Goal: Task Accomplishment & Management: Complete application form

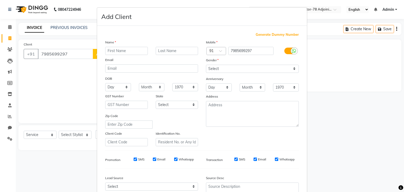
select select "service"
type input "[DEMOGRAPHIC_DATA]"
click at [243, 70] on select "Select [DEMOGRAPHIC_DATA] [DEMOGRAPHIC_DATA] Other Prefer Not To Say" at bounding box center [252, 69] width 93 height 8
select select "[DEMOGRAPHIC_DATA]"
click at [206, 65] on select "Select [DEMOGRAPHIC_DATA] [DEMOGRAPHIC_DATA] Other Prefer Not To Say" at bounding box center [252, 69] width 93 height 8
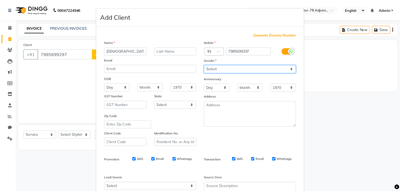
scroll to position [53, 0]
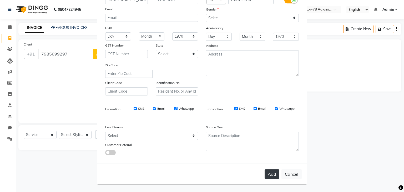
click at [271, 174] on button "Add" at bounding box center [271, 173] width 15 height 9
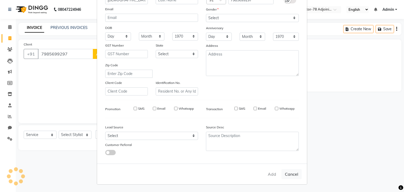
select select
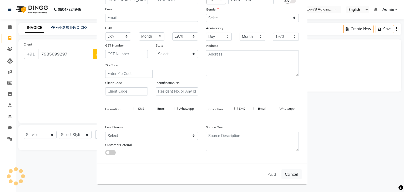
select select
checkbox input "false"
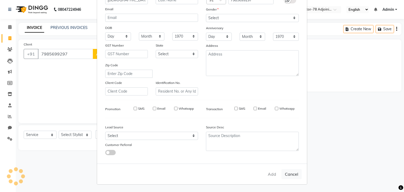
checkbox input "false"
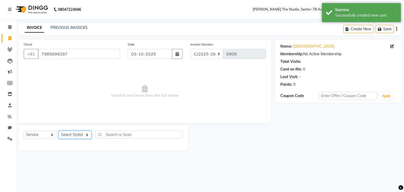
click at [81, 134] on select "Select Stylist [PERSON_NAME](N) [PERSON_NAME] [PERSON_NAME] [PERSON_NAME] Manag…" at bounding box center [75, 135] width 33 height 8
select select "90702"
click at [59, 131] on select "Select Stylist [PERSON_NAME](N) [PERSON_NAME] [PERSON_NAME] [PERSON_NAME] Manag…" at bounding box center [75, 135] width 33 height 8
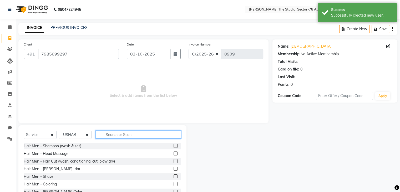
click at [107, 137] on input "text" at bounding box center [138, 134] width 86 height 8
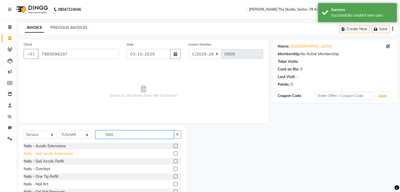
type input "NAIL"
click at [61, 152] on div "Nails - Gel/ acrylic Extensions" at bounding box center [48, 154] width 49 height 6
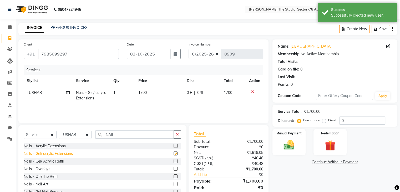
checkbox input "false"
click at [153, 91] on td "1700" at bounding box center [159, 95] width 49 height 17
select select "90702"
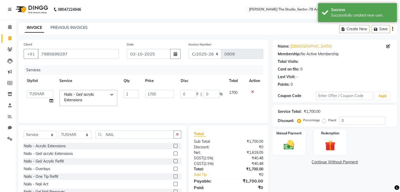
click at [153, 91] on input "1700" at bounding box center [159, 94] width 29 height 8
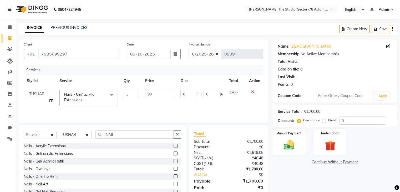
type input "900"
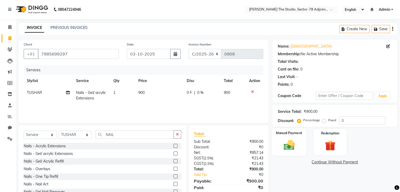
click at [282, 141] on img at bounding box center [289, 145] width 18 height 13
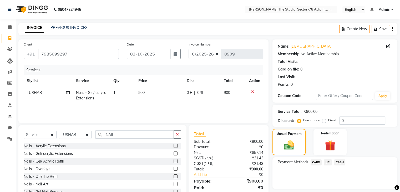
click at [325, 163] on span "UPI" at bounding box center [327, 162] width 8 height 6
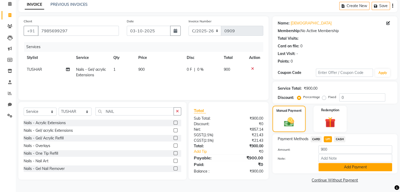
click at [332, 164] on button "Add Payment" at bounding box center [355, 167] width 74 height 8
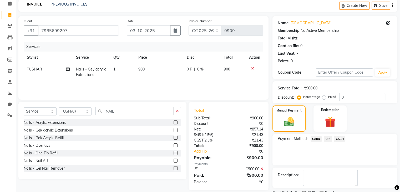
scroll to position [45, 0]
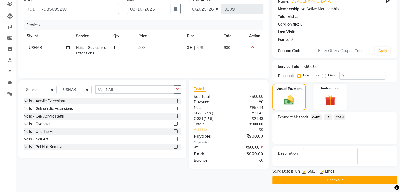
click at [304, 171] on label at bounding box center [304, 171] width 4 height 4
click at [304, 171] on input "checkbox" at bounding box center [303, 171] width 3 height 3
checkbox input "false"
click at [328, 177] on button "Checkout" at bounding box center [334, 180] width 125 height 8
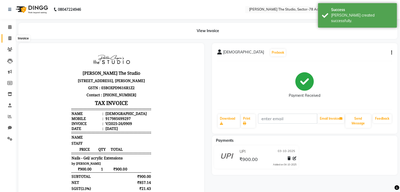
click at [10, 38] on icon at bounding box center [9, 38] width 3 height 4
select select "service"
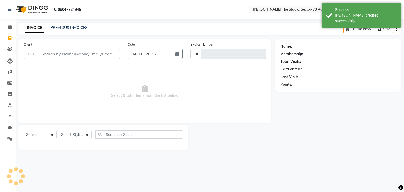
type input "0910"
select select "8485"
click at [179, 54] on icon "button" at bounding box center [177, 54] width 4 height 4
select select "10"
select select "2025"
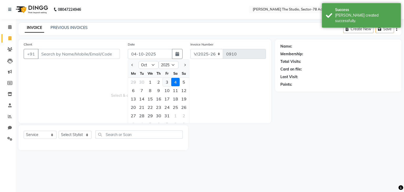
click at [165, 85] on div "3" at bounding box center [167, 82] width 8 height 8
type input "03-10-2025"
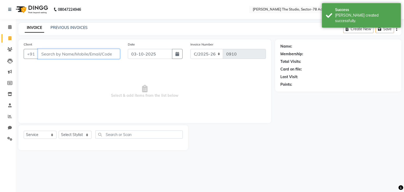
click at [88, 56] on input "Client" at bounding box center [79, 54] width 82 height 10
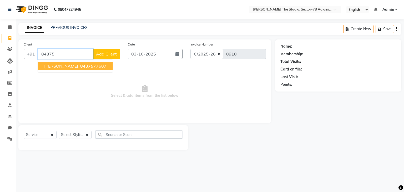
click at [73, 70] on button "[PERSON_NAME] 84375 77607" at bounding box center [75, 66] width 75 height 8
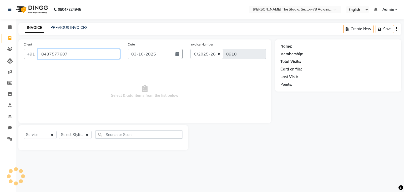
type input "8437577607"
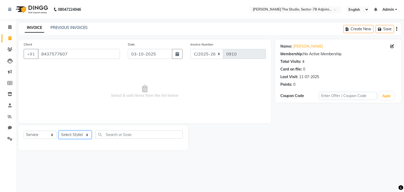
click at [78, 135] on select "Select Stylist [PERSON_NAME](N) [PERSON_NAME] [PERSON_NAME] [PERSON_NAME] Manag…" at bounding box center [75, 135] width 33 height 8
select select "83534"
click at [59, 131] on select "Select Stylist [PERSON_NAME](N) [PERSON_NAME] [PERSON_NAME] [PERSON_NAME] Manag…" at bounding box center [75, 135] width 33 height 8
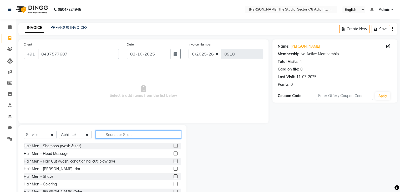
click at [127, 133] on input "text" at bounding box center [138, 134] width 86 height 8
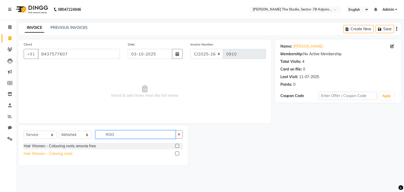
type input "ROO"
click at [65, 154] on div "Hair Women - Coloring roots" at bounding box center [48, 154] width 49 height 6
checkbox input "false"
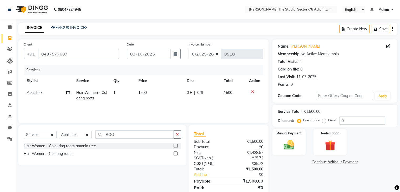
click at [148, 94] on td "1500" at bounding box center [159, 95] width 49 height 17
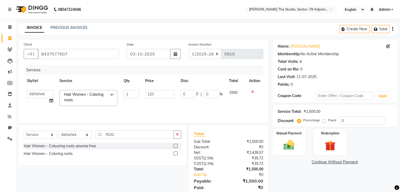
type input "1200"
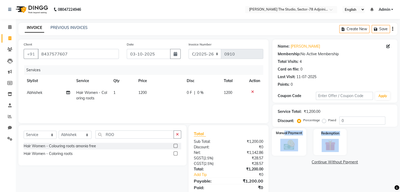
drag, startPoint x: 287, startPoint y: 161, endPoint x: 283, endPoint y: 135, distance: 26.3
click at [283, 135] on div "Name: [PERSON_NAME] Membership: No Active Membership Total Visits: 4 Card on fi…" at bounding box center [336, 120] width 129 height 163
click at [283, 135] on label "Manual Payment" at bounding box center [289, 132] width 26 height 5
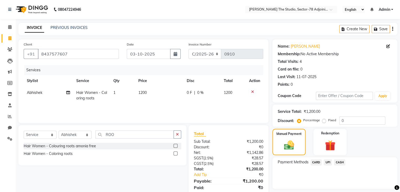
click at [328, 160] on span "UPI" at bounding box center [327, 162] width 8 height 6
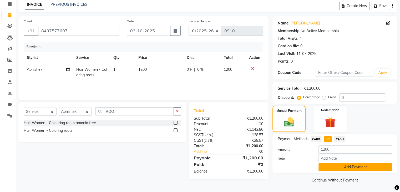
click at [337, 165] on button "Add Payment" at bounding box center [355, 167] width 74 height 8
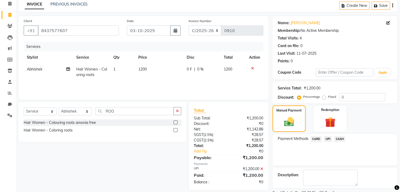
scroll to position [45, 0]
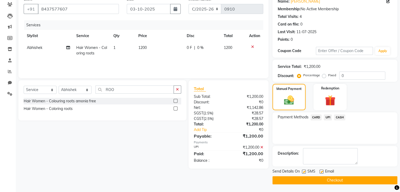
click at [304, 171] on label at bounding box center [304, 171] width 4 height 4
click at [304, 171] on input "checkbox" at bounding box center [303, 171] width 3 height 3
checkbox input "false"
click at [332, 180] on button "Checkout" at bounding box center [334, 180] width 125 height 8
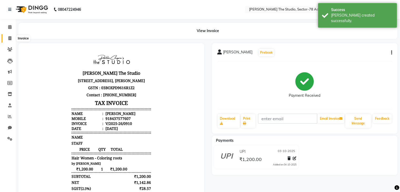
click at [9, 37] on icon at bounding box center [9, 38] width 3 height 4
select select "service"
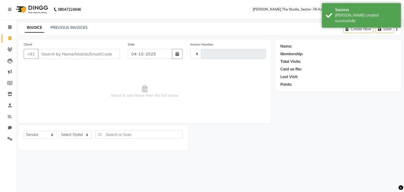
type input "0911"
select select "8485"
click at [175, 53] on icon "button" at bounding box center [177, 54] width 4 height 4
select select "10"
select select "2025"
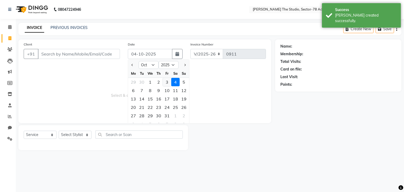
click at [167, 83] on div "3" at bounding box center [167, 82] width 8 height 8
type input "03-10-2025"
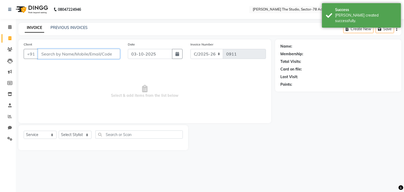
click at [92, 51] on input "Client" at bounding box center [79, 54] width 82 height 10
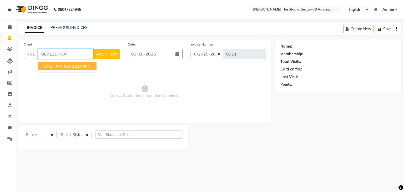
type input "9872217007"
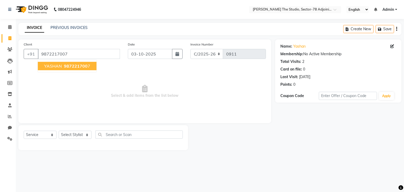
click at [83, 64] on span "987221700" at bounding box center [76, 65] width 24 height 5
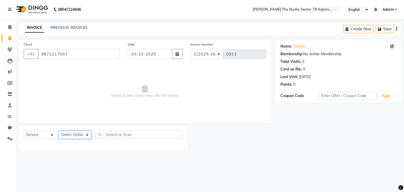
click at [68, 132] on select "Select Stylist [PERSON_NAME](N) [PERSON_NAME] [PERSON_NAME] [PERSON_NAME] Manag…" at bounding box center [75, 135] width 33 height 8
select select "83542"
click at [59, 131] on select "Select Stylist [PERSON_NAME](N) [PERSON_NAME] [PERSON_NAME] [PERSON_NAME] Manag…" at bounding box center [75, 135] width 33 height 8
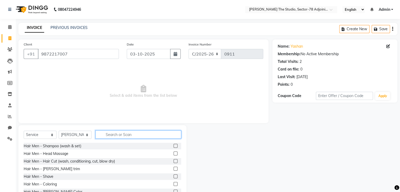
click at [118, 135] on input "text" at bounding box center [138, 134] width 86 height 8
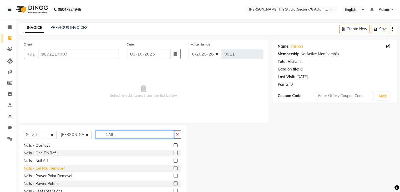
scroll to position [19, 0]
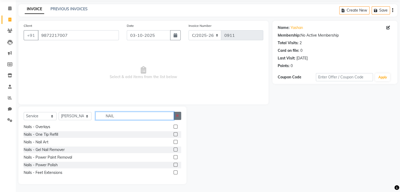
type input "NAIL"
click at [180, 115] on button "button" at bounding box center [177, 116] width 8 height 8
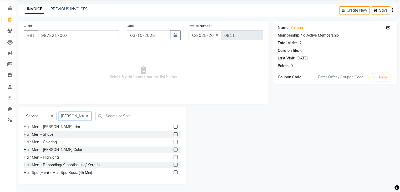
click at [78, 115] on select "Select Stylist [PERSON_NAME](N) [PERSON_NAME] [PERSON_NAME] [PERSON_NAME] Manag…" at bounding box center [75, 116] width 33 height 8
click at [38, 116] on select "Select Service Product Membership Package Voucher Prepaid Gift Card" at bounding box center [40, 116] width 33 height 8
select select "package"
click at [24, 119] on select "Select Service Product Membership Package Voucher Prepaid Gift Card" at bounding box center [40, 116] width 33 height 8
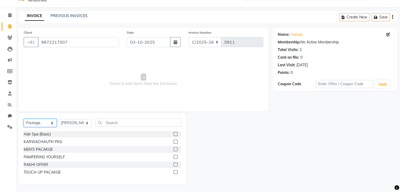
scroll to position [12, 0]
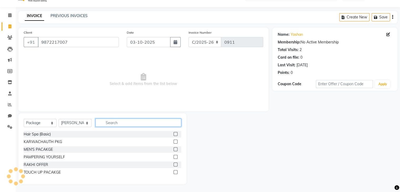
click at [140, 119] on input "text" at bounding box center [138, 123] width 86 height 8
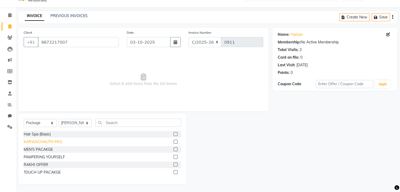
click at [58, 141] on div "KARWACHAUTH PKG" at bounding box center [43, 142] width 38 height 6
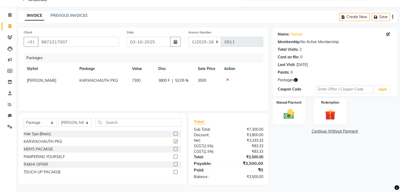
checkbox input "false"
click at [74, 124] on select "Select Stylist [PERSON_NAME](N) [PERSON_NAME] [PERSON_NAME] [PERSON_NAME] Manag…" at bounding box center [75, 123] width 33 height 8
select select "83538"
click at [59, 119] on select "Select Stylist [PERSON_NAME](N) [PERSON_NAME] [PERSON_NAME] [PERSON_NAME] Manag…" at bounding box center [75, 123] width 33 height 8
click at [122, 125] on input "text" at bounding box center [138, 122] width 86 height 8
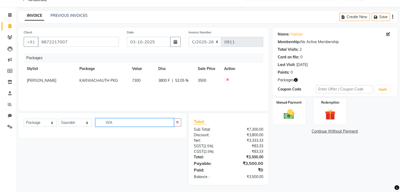
type input "W"
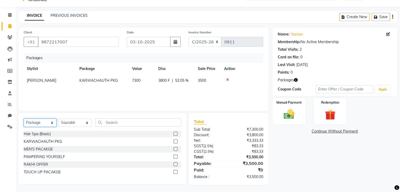
click at [36, 123] on select "Select Service Product Membership Package Voucher Prepaid Gift Card" at bounding box center [40, 123] width 33 height 8
select select "service"
click at [24, 119] on select "Select Service Product Membership Package Voucher Prepaid Gift Card" at bounding box center [40, 123] width 33 height 8
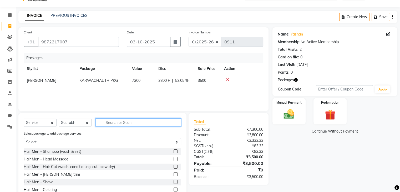
click at [112, 124] on input "text" at bounding box center [138, 122] width 86 height 8
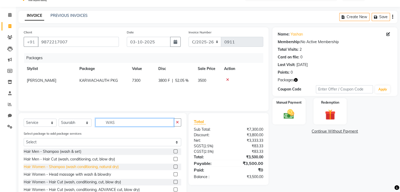
type input "WAS"
click at [63, 169] on div "Hair Women - Shampoo (wash conditioning, natural dry)" at bounding box center [71, 167] width 95 height 6
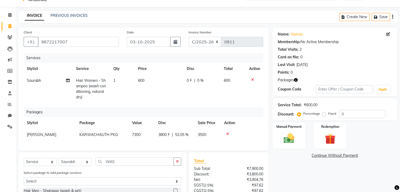
checkbox input "false"
click at [151, 80] on td "600" at bounding box center [159, 89] width 49 height 28
select select "83538"
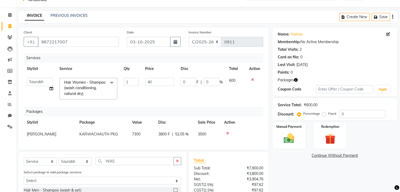
type input "400"
click at [161, 103] on div "Services Stylist Service Qty Price Disc Total Action Abhishek ABHISHEK(N) [PERS…" at bounding box center [143, 98] width 239 height 91
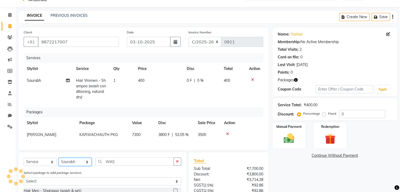
click at [74, 166] on select "Select Stylist [PERSON_NAME](N) [PERSON_NAME] [PERSON_NAME] [PERSON_NAME] Manag…" at bounding box center [75, 162] width 33 height 8
select select "90702"
click at [59, 162] on select "Select Stylist [PERSON_NAME](N) [PERSON_NAME] [PERSON_NAME] [PERSON_NAME] Manag…" at bounding box center [75, 162] width 33 height 8
click at [177, 163] on button "button" at bounding box center [177, 161] width 8 height 8
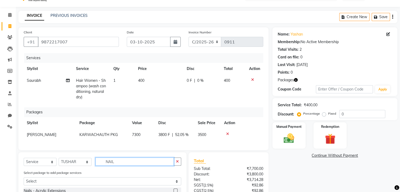
type input "NAIL"
click at [76, 165] on select "Select Stylist [PERSON_NAME](N) [PERSON_NAME] [PERSON_NAME] [PERSON_NAME] Manag…" at bounding box center [75, 162] width 33 height 8
select select "83542"
click at [59, 162] on select "Select Stylist [PERSON_NAME](N) [PERSON_NAME] [PERSON_NAME] [PERSON_NAME] Manag…" at bounding box center [75, 162] width 33 height 8
click at [176, 163] on button "button" at bounding box center [177, 161] width 8 height 8
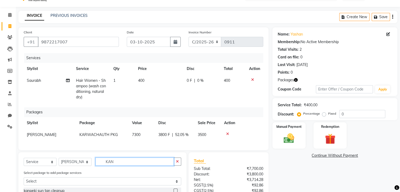
scroll to position [80, 0]
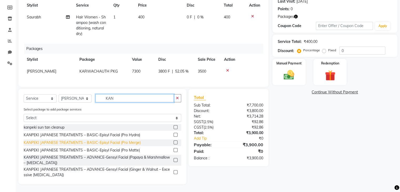
type input "KAN"
click at [91, 142] on div "KANPEKI JAPANESE TREATMENTS – BASIC-Episyl Facial (Pro Merge)" at bounding box center [82, 143] width 117 height 6
checkbox input "false"
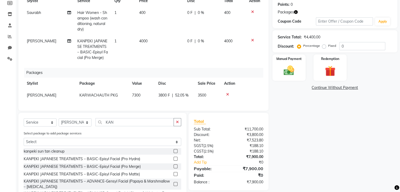
click at [149, 41] on td "4000" at bounding box center [160, 49] width 48 height 28
select select "83542"
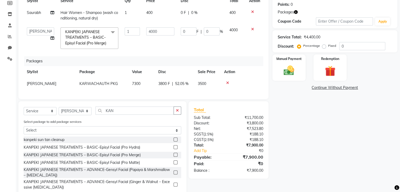
click at [149, 41] on td "4000" at bounding box center [160, 38] width 35 height 28
click at [162, 30] on input "4000" at bounding box center [160, 31] width 28 height 8
type input "4"
type input "2100"
click at [164, 43] on td "2100" at bounding box center [160, 38] width 35 height 28
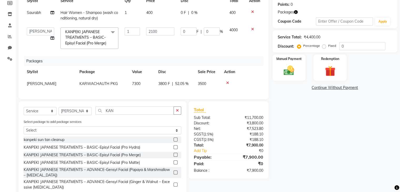
select select "83542"
click at [291, 75] on img at bounding box center [289, 70] width 18 height 13
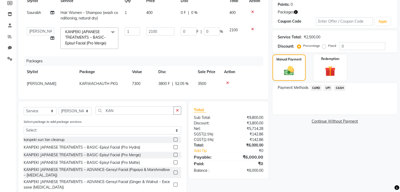
click at [315, 87] on span "CARD" at bounding box center [315, 88] width 11 height 6
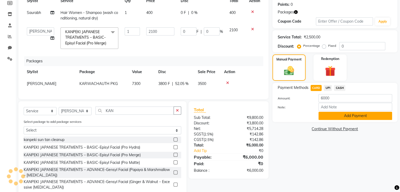
click at [337, 119] on button "Add Payment" at bounding box center [355, 116] width 74 height 8
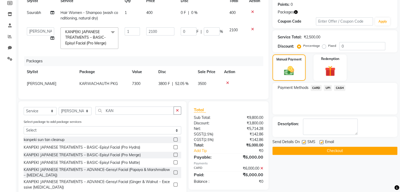
scroll to position [102, 0]
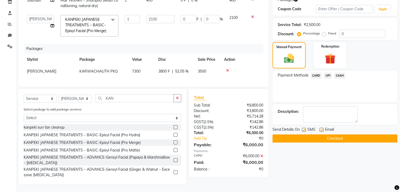
click at [303, 128] on label at bounding box center [304, 130] width 4 height 4
click at [303, 128] on input "checkbox" at bounding box center [303, 129] width 3 height 3
checkbox input "false"
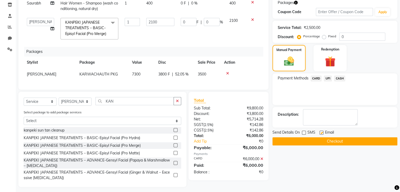
scroll to position [90, 0]
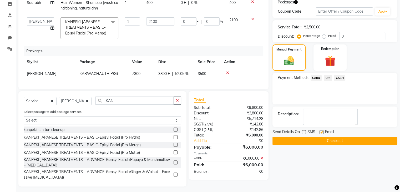
click at [324, 140] on button "Checkout" at bounding box center [334, 141] width 125 height 8
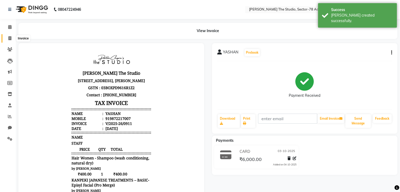
click at [7, 37] on span at bounding box center [9, 38] width 9 height 6
select select "service"
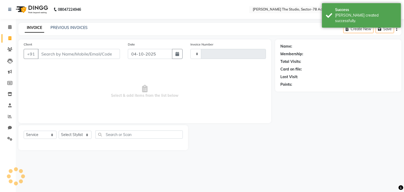
type input "0912"
select select "8485"
click at [177, 55] on icon "button" at bounding box center [177, 54] width 4 height 4
select select "10"
select select "2025"
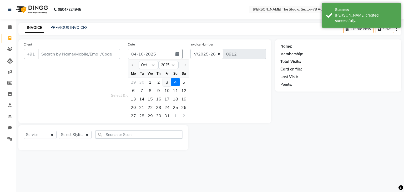
click at [167, 84] on div "3" at bounding box center [167, 82] width 8 height 8
type input "03-10-2025"
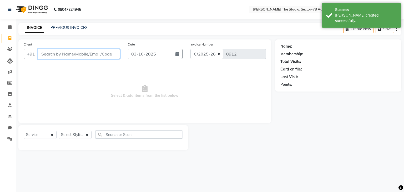
click at [83, 54] on input "Client" at bounding box center [79, 54] width 82 height 10
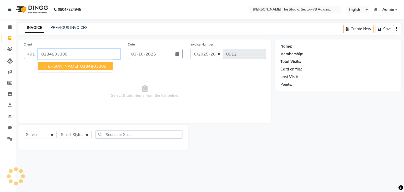
type input "8284803309"
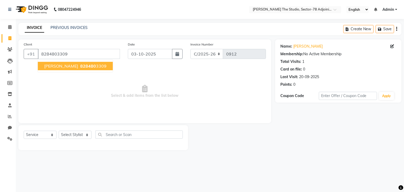
click at [80, 65] on span "828480" at bounding box center [88, 65] width 16 height 5
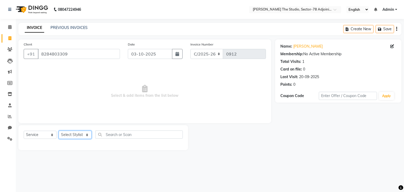
click at [75, 134] on select "Select Stylist [PERSON_NAME](N) [PERSON_NAME] [PERSON_NAME] [PERSON_NAME] Manag…" at bounding box center [75, 135] width 33 height 8
select select "89539"
click at [59, 131] on select "Select Stylist [PERSON_NAME](N) [PERSON_NAME] [PERSON_NAME] [PERSON_NAME] Manag…" at bounding box center [75, 135] width 33 height 8
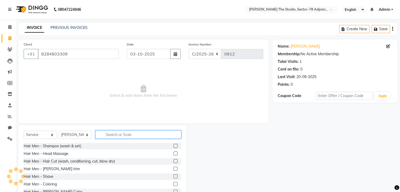
click at [118, 135] on input "text" at bounding box center [138, 134] width 86 height 8
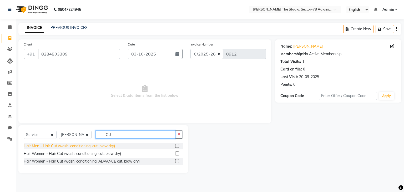
type input "CUT"
click at [90, 147] on div "Hair Men - Hair Cut (wash, conditioning, cut, blow dry)" at bounding box center [69, 146] width 91 height 6
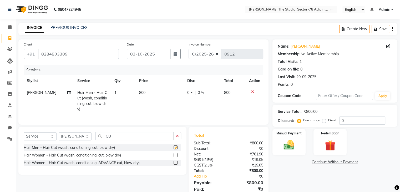
checkbox input "false"
click at [147, 91] on td "800" at bounding box center [160, 101] width 48 height 28
select select "89539"
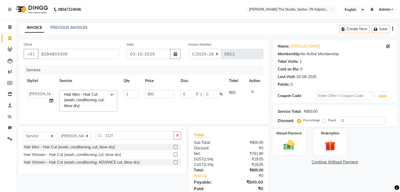
click at [147, 91] on input "800" at bounding box center [159, 94] width 29 height 8
type input "400"
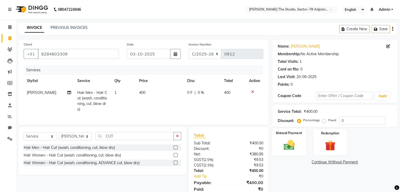
click at [289, 150] on img at bounding box center [289, 145] width 18 height 13
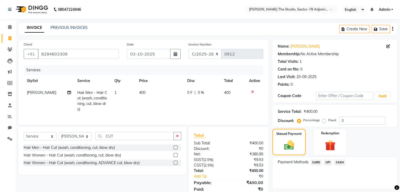
click at [330, 163] on span "UPI" at bounding box center [327, 162] width 8 height 6
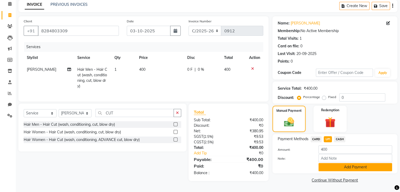
click at [335, 165] on button "Add Payment" at bounding box center [355, 167] width 74 height 8
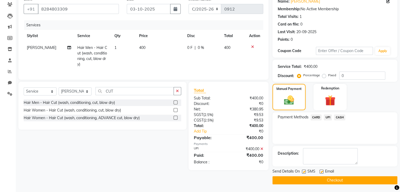
click at [303, 171] on label at bounding box center [304, 171] width 4 height 4
click at [303, 171] on input "checkbox" at bounding box center [303, 171] width 3 height 3
checkbox input "false"
click at [326, 180] on button "Checkout" at bounding box center [334, 180] width 125 height 8
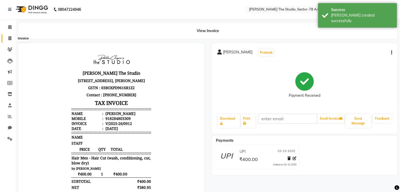
click at [8, 40] on icon at bounding box center [9, 38] width 3 height 4
select select "service"
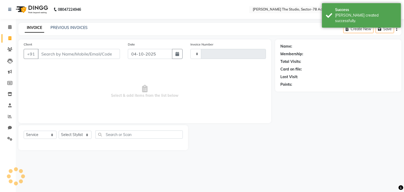
type input "0913"
select select "8485"
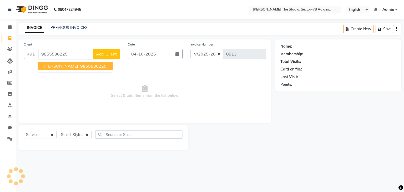
type input "9855536225"
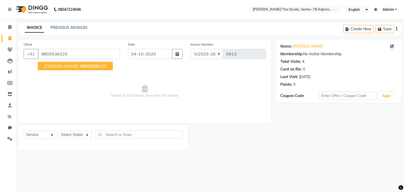
click at [79, 66] on ngb-highlight "9855536 225" at bounding box center [92, 65] width 27 height 5
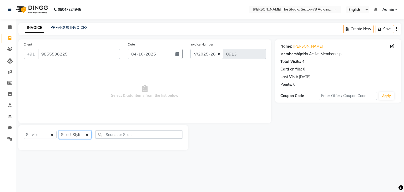
click at [65, 132] on select "Select Stylist [PERSON_NAME](N) [PERSON_NAME] [PERSON_NAME] [PERSON_NAME] Manag…" at bounding box center [75, 135] width 33 height 8
select select "83537"
click at [59, 131] on select "Select Stylist [PERSON_NAME](N) [PERSON_NAME] [PERSON_NAME] [PERSON_NAME] Manag…" at bounding box center [75, 135] width 33 height 8
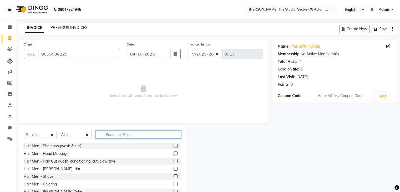
click at [118, 131] on input "text" at bounding box center [138, 134] width 86 height 8
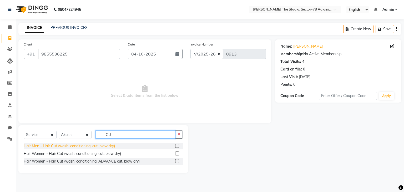
type input "CUT"
click at [87, 146] on div "Hair Men - Hair Cut (wash, conditioning, cut, blow dry)" at bounding box center [69, 146] width 91 height 6
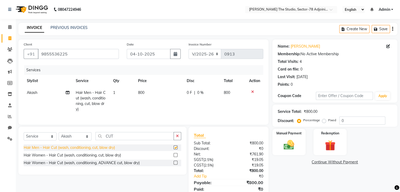
checkbox input "false"
click at [180, 138] on button "button" at bounding box center [177, 136] width 8 height 8
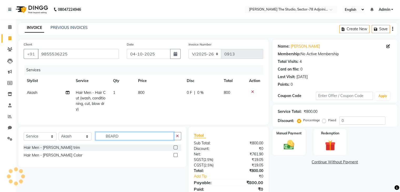
type input "BEARD"
click at [82, 151] on div "Hair Men - [PERSON_NAME] trim" at bounding box center [102, 147] width 157 height 7
click at [174, 149] on label at bounding box center [175, 147] width 4 height 4
click at [174, 149] on input "checkbox" at bounding box center [174, 147] width 3 height 3
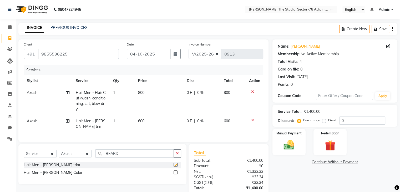
checkbox input "false"
click at [147, 93] on td "800" at bounding box center [159, 101] width 49 height 28
select select "83537"
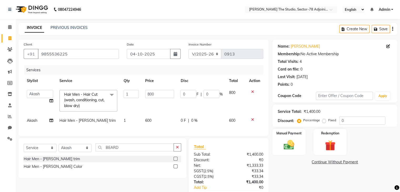
click at [147, 93] on input "800" at bounding box center [159, 94] width 29 height 8
type input "400"
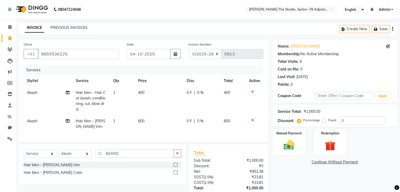
click at [153, 116] on td "600" at bounding box center [159, 123] width 49 height 17
select select "83537"
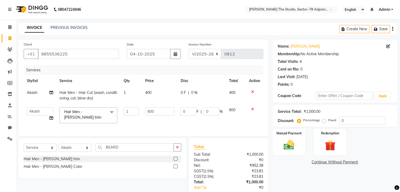
click at [153, 116] on td "600" at bounding box center [159, 115] width 35 height 22
click at [154, 115] on input "600" at bounding box center [159, 111] width 29 height 8
type input "6"
type input "300"
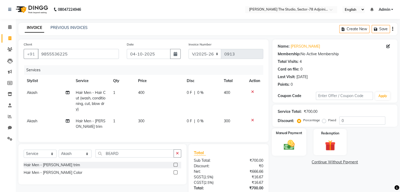
click at [294, 147] on img at bounding box center [289, 145] width 18 height 13
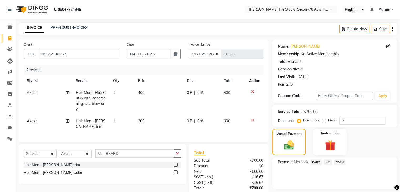
click at [328, 163] on span "UPI" at bounding box center [327, 162] width 8 height 6
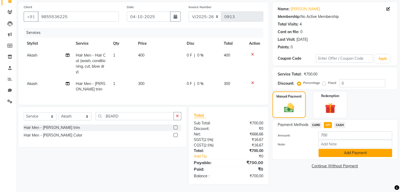
click at [330, 149] on button "Add Payment" at bounding box center [355, 153] width 74 height 8
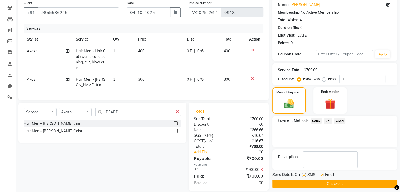
scroll to position [53, 0]
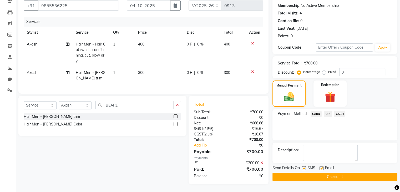
click at [303, 166] on label at bounding box center [304, 168] width 4 height 4
click at [303, 167] on input "checkbox" at bounding box center [303, 168] width 3 height 3
click at [303, 166] on label at bounding box center [304, 168] width 4 height 4
click at [303, 167] on input "checkbox" at bounding box center [303, 168] width 3 height 3
click at [303, 166] on label at bounding box center [304, 168] width 4 height 4
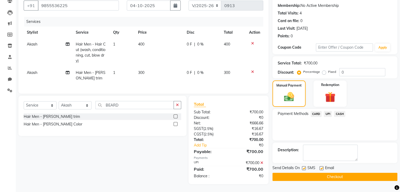
click at [303, 167] on input "checkbox" at bounding box center [303, 168] width 3 height 3
checkbox input "false"
click at [172, 4] on button "button" at bounding box center [175, 6] width 11 height 10
select select "10"
select select "2025"
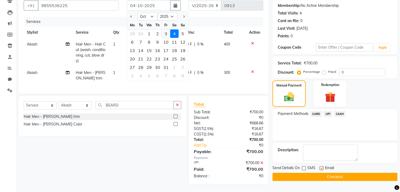
click at [164, 29] on div "3" at bounding box center [166, 33] width 8 height 8
type input "03-10-2025"
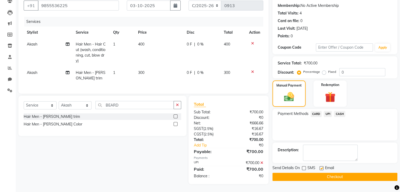
click at [286, 175] on button "Checkout" at bounding box center [334, 177] width 125 height 8
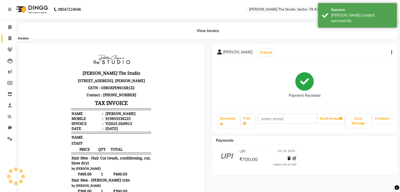
click at [7, 37] on span at bounding box center [9, 38] width 9 height 6
select select "8485"
select select "service"
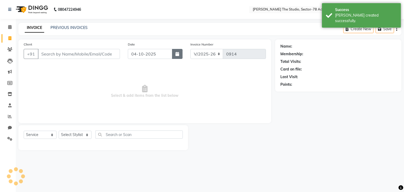
click at [177, 57] on button "button" at bounding box center [177, 54] width 11 height 10
select select "10"
select select "2025"
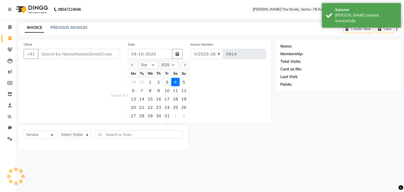
click at [171, 83] on div "3" at bounding box center [167, 82] width 8 height 8
type input "03-10-2025"
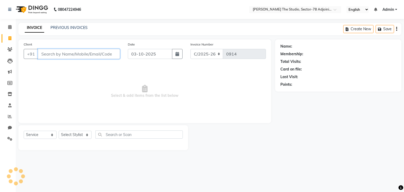
click at [69, 57] on input "Client" at bounding box center [79, 54] width 82 height 10
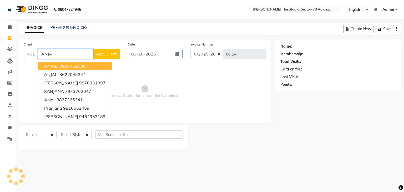
click at [64, 69] on ngb-highlight "7837762036" at bounding box center [72, 65] width 26 height 5
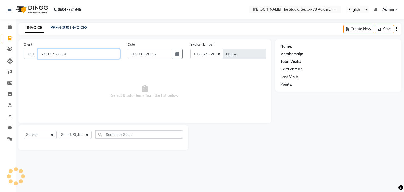
type input "7837762036"
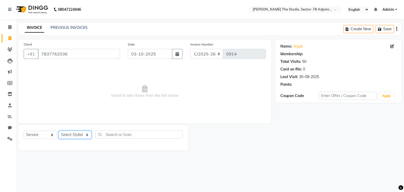
click at [70, 132] on select "Select Stylist [PERSON_NAME](N) [PERSON_NAME] [PERSON_NAME] [PERSON_NAME] Manag…" at bounding box center [75, 135] width 33 height 8
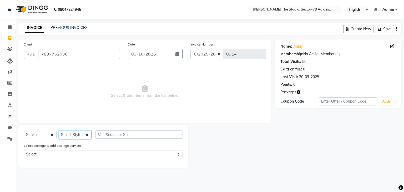
select select "87887"
click at [59, 131] on select "Select Stylist [PERSON_NAME](N) [PERSON_NAME] [PERSON_NAME] [PERSON_NAME] Manag…" at bounding box center [75, 135] width 33 height 8
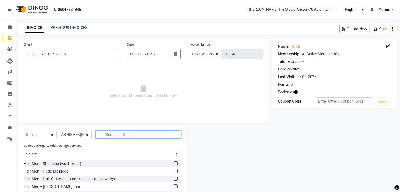
click at [117, 134] on input "text" at bounding box center [138, 134] width 86 height 8
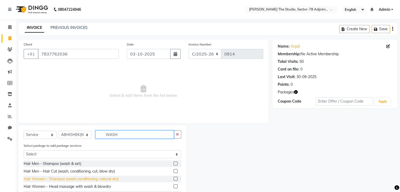
type input "WASH"
click at [89, 177] on div "Hair Women - Shampoo (wash conditioning, natural dry)" at bounding box center [71, 179] width 95 height 6
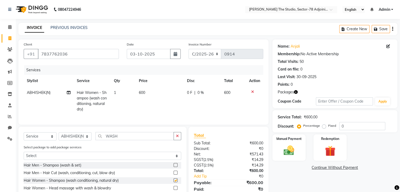
checkbox input "false"
click at [147, 91] on td "600" at bounding box center [160, 101] width 48 height 28
select select "87887"
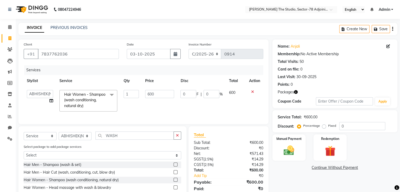
click at [147, 91] on input "600" at bounding box center [159, 94] width 29 height 8
type input "400"
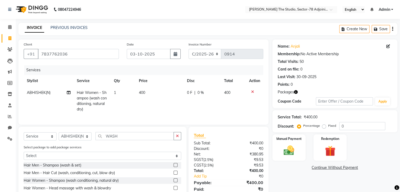
click at [149, 113] on td "400" at bounding box center [160, 101] width 48 height 28
select select "87887"
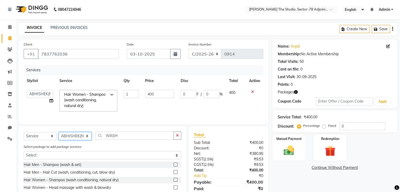
click at [78, 140] on select "Select Stylist [PERSON_NAME](N) [PERSON_NAME] [PERSON_NAME] [PERSON_NAME] Manag…" at bounding box center [75, 136] width 33 height 8
select select "91941"
click at [59, 136] on select "Select Stylist [PERSON_NAME](N) [PERSON_NAME] [PERSON_NAME] [PERSON_NAME] Manag…" at bounding box center [75, 136] width 33 height 8
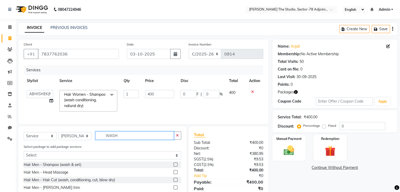
click at [132, 139] on input "WASH" at bounding box center [134, 135] width 78 height 8
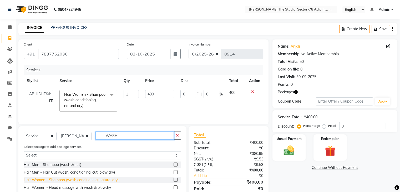
type input "WASH"
click at [79, 183] on div "Hair Women - Shampoo (wash conditioning, natural dry)" at bounding box center [71, 180] width 95 height 6
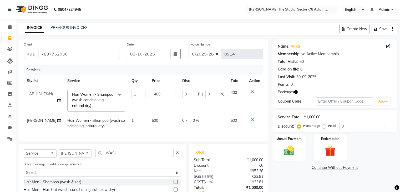
checkbox input "false"
click at [152, 119] on td "600" at bounding box center [163, 123] width 30 height 17
select select "91941"
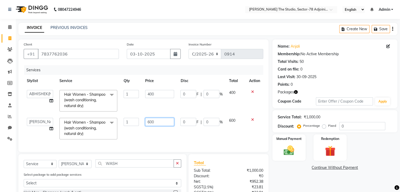
click at [152, 119] on input "600" at bounding box center [159, 122] width 29 height 8
type input "400"
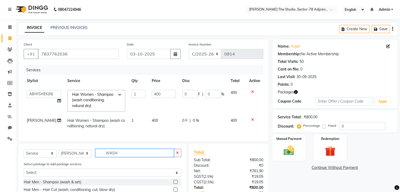
click at [121, 171] on div "Select Service Product Membership Package Voucher Prepaid Gift Card Select Styl…" at bounding box center [102, 190] width 168 height 95
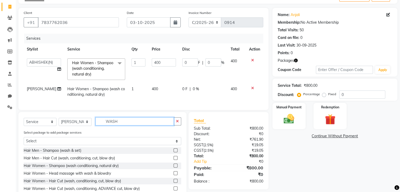
scroll to position [34, 0]
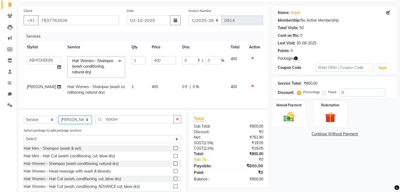
click at [75, 124] on select "Select Stylist [PERSON_NAME](N) [PERSON_NAME] [PERSON_NAME] [PERSON_NAME] Manag…" at bounding box center [75, 120] width 33 height 8
select select "89539"
click at [59, 120] on select "Select Stylist [PERSON_NAME](N) [PERSON_NAME] [PERSON_NAME] [PERSON_NAME] Manag…" at bounding box center [75, 120] width 33 height 8
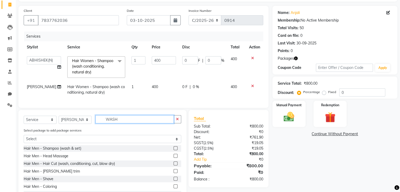
click at [123, 123] on input "WASH" at bounding box center [134, 119] width 78 height 8
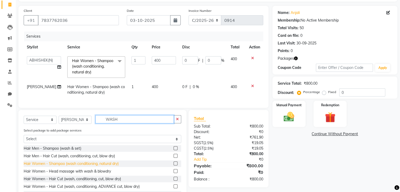
type input "WASH"
click at [97, 166] on div "Hair Women - Shampoo (wash conditioning, natural dry)" at bounding box center [71, 164] width 95 height 6
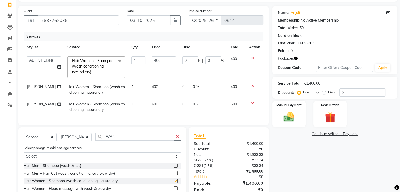
checkbox input "false"
click at [161, 103] on td "600" at bounding box center [163, 106] width 30 height 17
select select "89539"
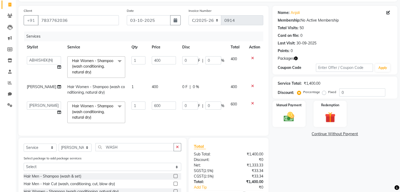
click at [161, 103] on input "600" at bounding box center [164, 105] width 24 height 8
type input "6"
type input "400"
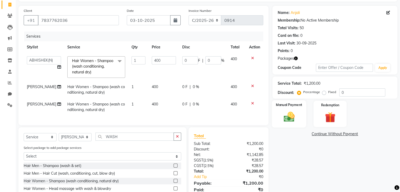
click at [280, 105] on label "Manual Payment" at bounding box center [289, 104] width 26 height 5
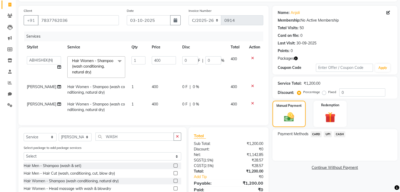
click at [327, 134] on span "UPI" at bounding box center [327, 134] width 8 height 6
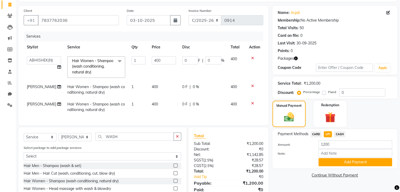
scroll to position [76, 0]
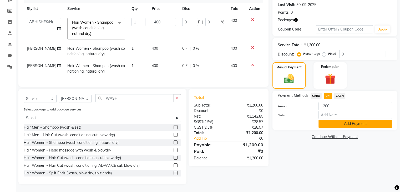
click at [331, 120] on button "Add Payment" at bounding box center [355, 124] width 74 height 8
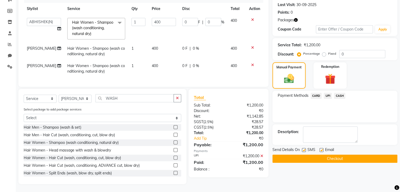
click at [303, 148] on label at bounding box center [304, 150] width 4 height 4
click at [303, 148] on input "checkbox" at bounding box center [303, 149] width 3 height 3
checkbox input "false"
click at [159, 60] on td "400" at bounding box center [163, 68] width 30 height 17
select select "89539"
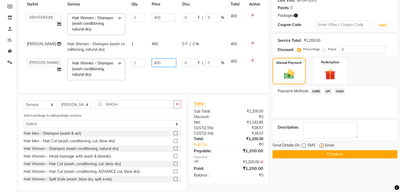
click at [159, 59] on input "400" at bounding box center [164, 63] width 24 height 8
type input "4"
type input "500"
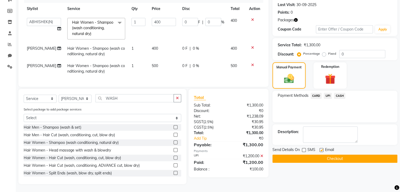
click at [170, 77] on div "Services Stylist Service Qty Price Disc Total Action Abhishek ABHISHEK(N) [PERS…" at bounding box center [143, 37] width 239 height 88
click at [261, 156] on icon at bounding box center [261, 156] width 3 height 4
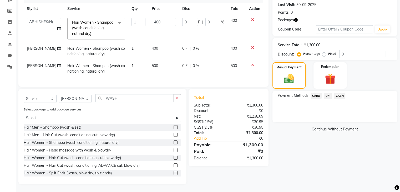
click at [316, 93] on span "CARD" at bounding box center [315, 96] width 11 height 6
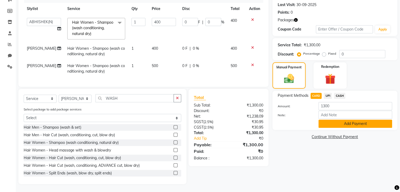
click at [351, 120] on button "Add Payment" at bounding box center [355, 124] width 74 height 8
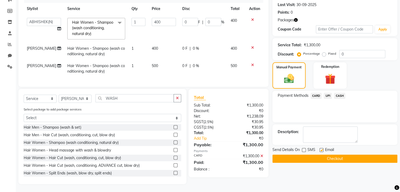
click at [320, 155] on button "Checkout" at bounding box center [334, 159] width 125 height 8
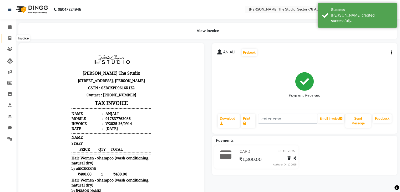
click at [8, 37] on icon at bounding box center [9, 38] width 3 height 4
select select "service"
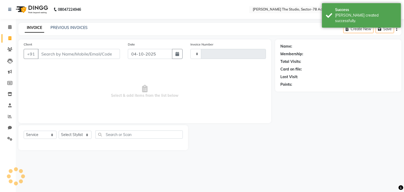
type input "0915"
select select "8485"
click at [172, 55] on button "button" at bounding box center [177, 54] width 11 height 10
select select "10"
select select "2025"
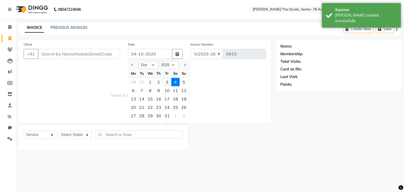
click at [164, 79] on div "3" at bounding box center [167, 82] width 8 height 8
type input "03-10-2025"
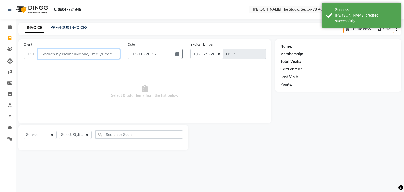
click at [104, 56] on input "Client" at bounding box center [79, 54] width 82 height 10
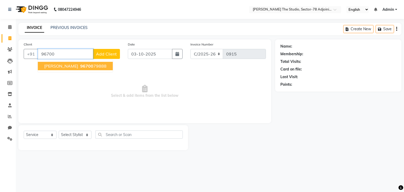
click at [88, 67] on ngb-highlight "96700 79888" at bounding box center [92, 65] width 27 height 5
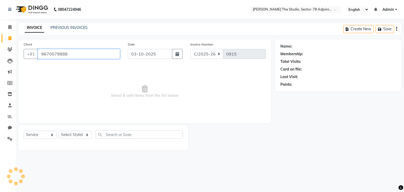
type input "9670079888"
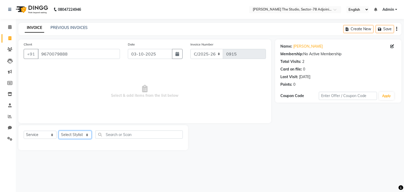
click at [77, 136] on select "Select Stylist [PERSON_NAME](N) [PERSON_NAME] [PERSON_NAME] [PERSON_NAME] Manag…" at bounding box center [75, 135] width 33 height 8
select select "83544"
click at [59, 131] on select "Select Stylist [PERSON_NAME](N) [PERSON_NAME] [PERSON_NAME] [PERSON_NAME] Manag…" at bounding box center [75, 135] width 33 height 8
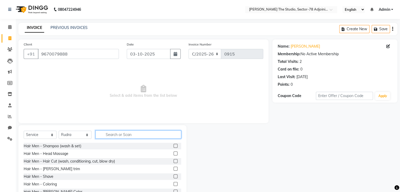
click at [119, 131] on input "text" at bounding box center [138, 134] width 86 height 8
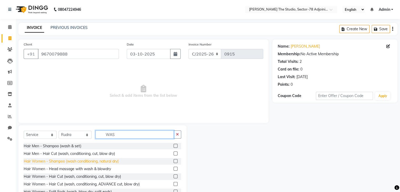
type input "WAS"
click at [43, 163] on div "Hair Women - Shampoo (wash conditioning, natural dry)" at bounding box center [71, 161] width 95 height 6
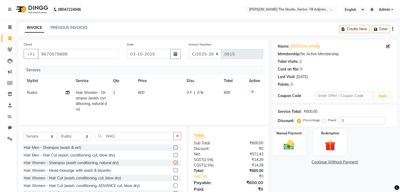
checkbox input "false"
click at [145, 92] on td "600" at bounding box center [159, 101] width 49 height 28
select select "83544"
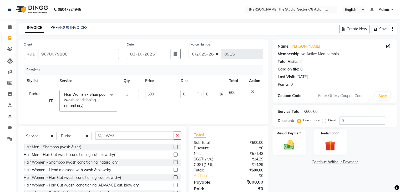
click at [145, 92] on input "600" at bounding box center [159, 94] width 29 height 8
type input "3"
type input "500"
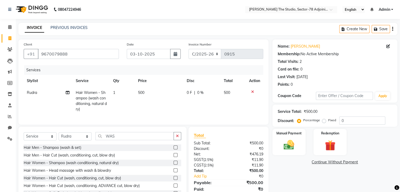
click at [205, 113] on td "0 F | 0 %" at bounding box center [201, 101] width 37 height 28
select select "83544"
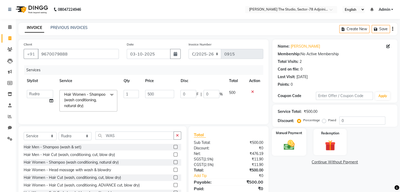
click at [281, 140] on img at bounding box center [289, 145] width 18 height 13
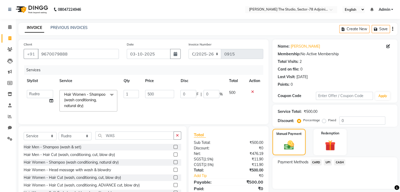
click at [317, 160] on span "CARD" at bounding box center [315, 162] width 11 height 6
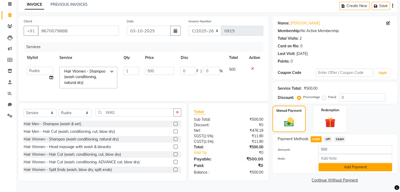
click at [336, 166] on button "Add Payment" at bounding box center [355, 167] width 74 height 8
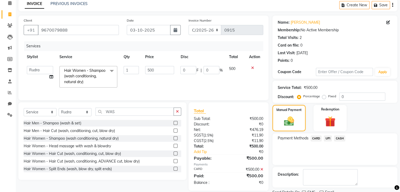
scroll to position [45, 0]
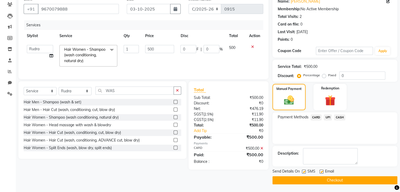
click at [302, 170] on label at bounding box center [304, 171] width 4 height 4
click at [302, 170] on input "checkbox" at bounding box center [303, 171] width 3 height 3
checkbox input "false"
click at [328, 177] on button "Checkout" at bounding box center [334, 180] width 125 height 8
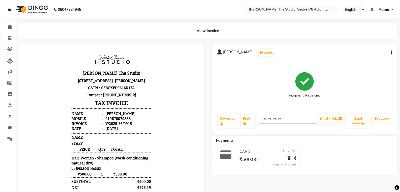
click at [8, 42] on link "Invoice" at bounding box center [8, 38] width 13 height 9
select select "service"
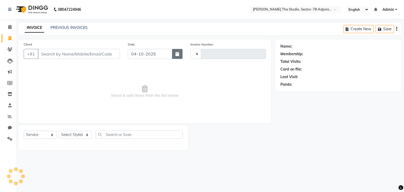
click at [177, 53] on icon "button" at bounding box center [177, 54] width 4 height 4
select select "10"
select select "2025"
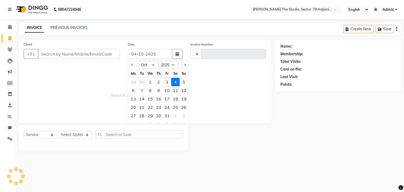
click at [164, 78] on div "3" at bounding box center [167, 82] width 8 height 8
type input "03-10-2025"
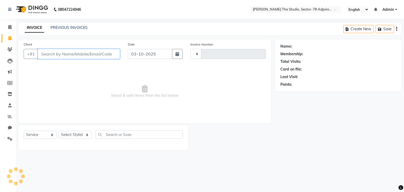
click at [113, 52] on input "Client" at bounding box center [79, 54] width 82 height 10
type input "0916"
select select "8485"
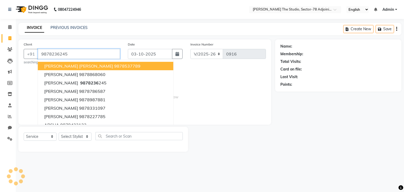
type input "9878236245"
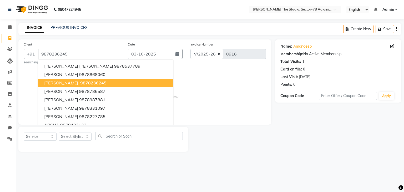
click at [105, 80] on button "[PERSON_NAME] 9878236 245" at bounding box center [105, 83] width 135 height 8
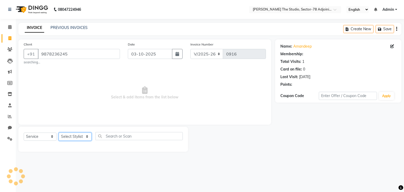
click at [78, 138] on select "Select Stylist [PERSON_NAME](N) [PERSON_NAME] [PERSON_NAME] [PERSON_NAME] Manag…" at bounding box center [75, 136] width 33 height 8
select select "83534"
click at [59, 133] on select "Select Stylist [PERSON_NAME](N) [PERSON_NAME] [PERSON_NAME] [PERSON_NAME] Manag…" at bounding box center [75, 136] width 33 height 8
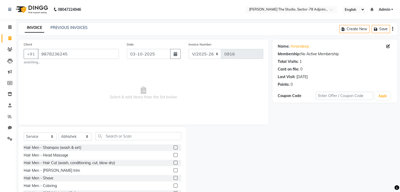
click at [124, 132] on div "Select Service Product Membership Package Voucher Prepaid Gift Card Select Styl…" at bounding box center [102, 166] width 168 height 78
click at [121, 139] on input "text" at bounding box center [138, 136] width 86 height 8
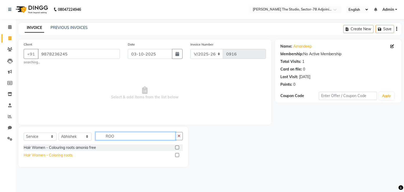
type input "ROO"
click at [61, 157] on div "Hair Women - Coloring roots" at bounding box center [48, 155] width 49 height 6
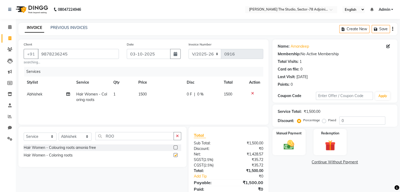
checkbox input "false"
click at [147, 93] on span "1500" at bounding box center [142, 94] width 8 height 5
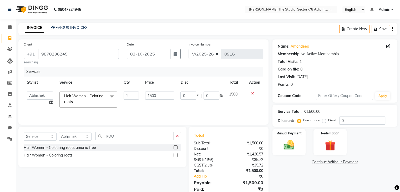
click at [147, 93] on input "1500" at bounding box center [159, 95] width 29 height 8
type input "1000"
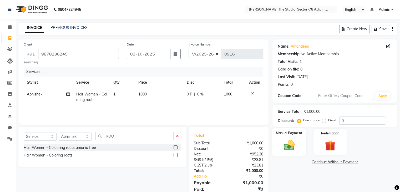
click at [292, 141] on img at bounding box center [289, 145] width 18 height 13
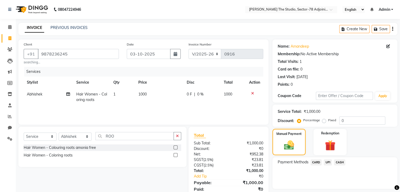
click at [330, 161] on span "UPI" at bounding box center [327, 162] width 8 height 6
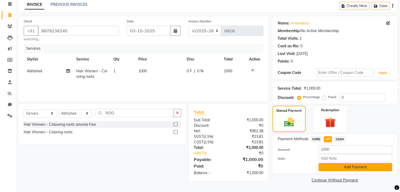
click at [337, 164] on button "Add Payment" at bounding box center [355, 167] width 74 height 8
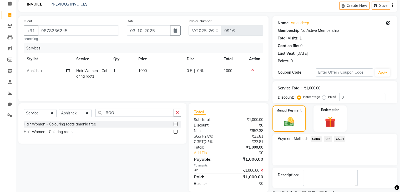
scroll to position [45, 0]
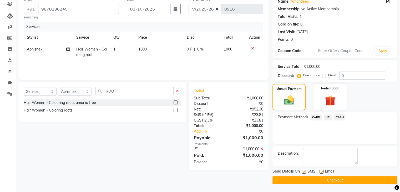
click at [303, 171] on label at bounding box center [304, 171] width 4 height 4
click at [303, 171] on input "checkbox" at bounding box center [303, 171] width 3 height 3
checkbox input "false"
click at [332, 182] on button "Checkout" at bounding box center [334, 180] width 125 height 8
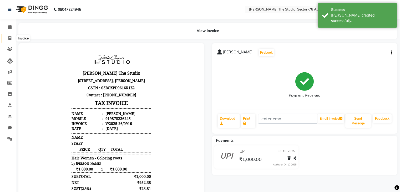
click at [8, 37] on icon at bounding box center [9, 38] width 3 height 4
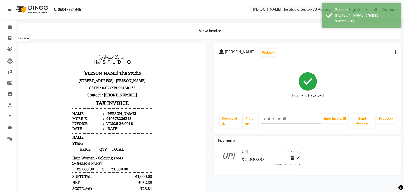
select select "service"
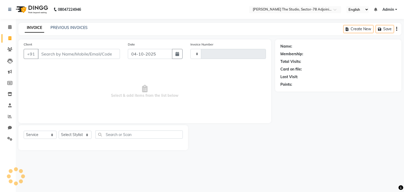
type input "0917"
select select "8485"
